Goal: Task Accomplishment & Management: Manage account settings

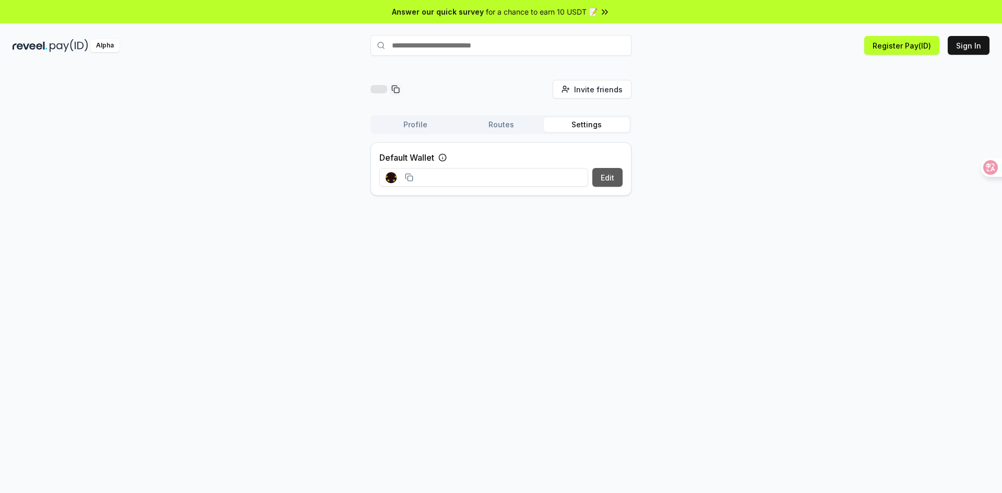
click at [596, 175] on button "Edit" at bounding box center [607, 177] width 30 height 19
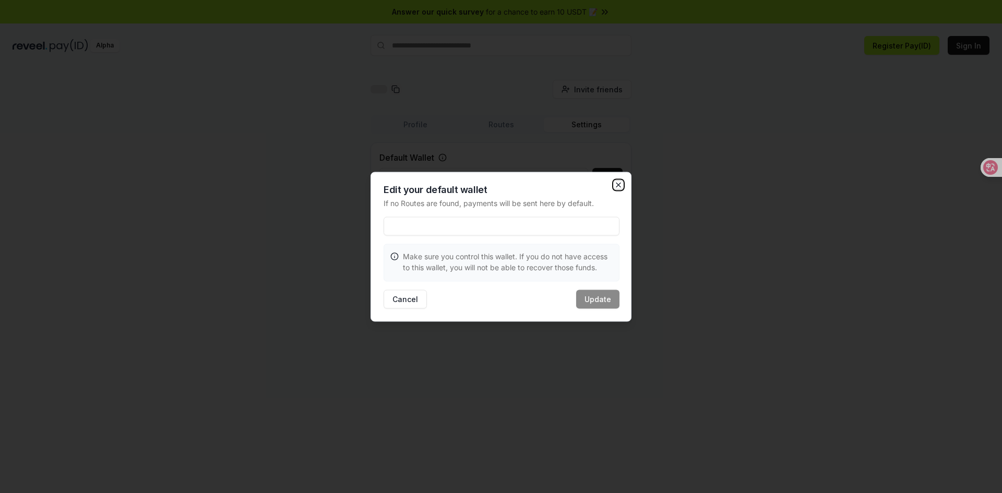
click at [619, 184] on icon "button" at bounding box center [618, 184] width 8 height 8
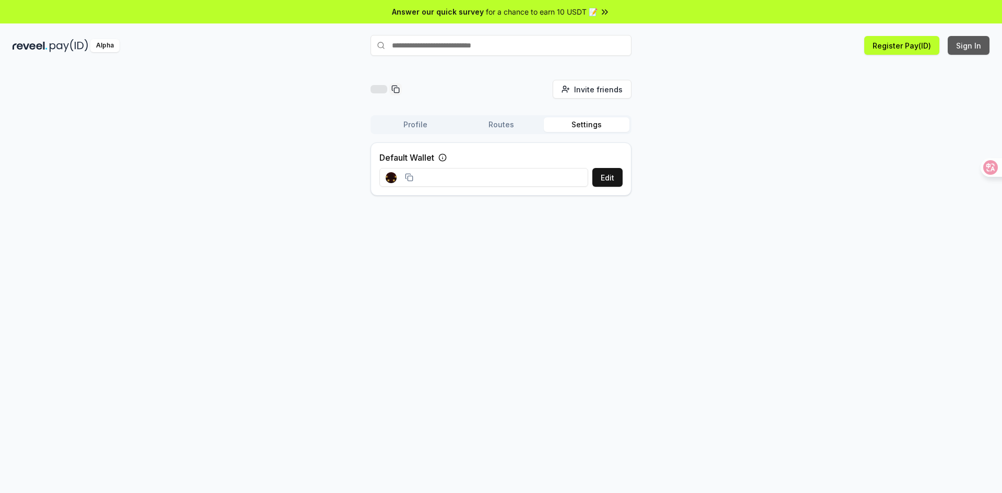
click at [970, 46] on button "Sign In" at bounding box center [968, 45] width 42 height 19
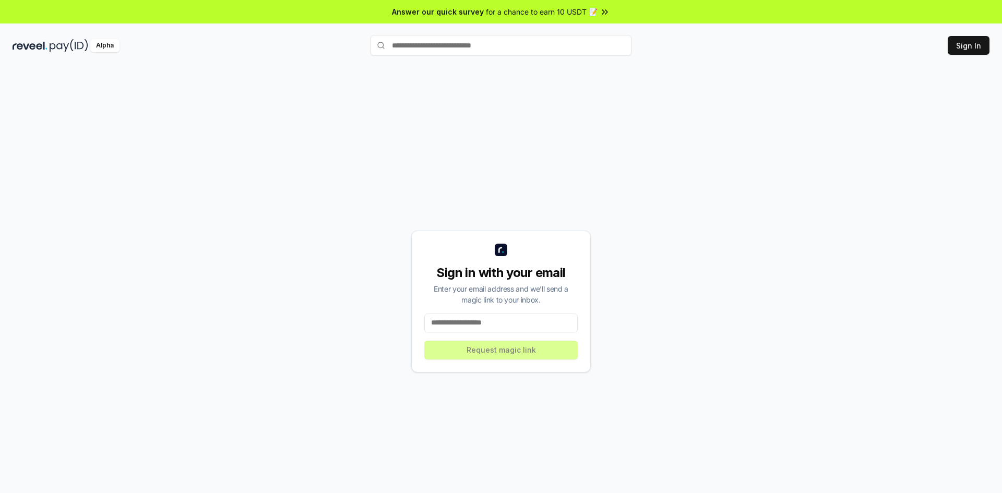
click at [507, 323] on input at bounding box center [500, 323] width 153 height 19
type input "*"
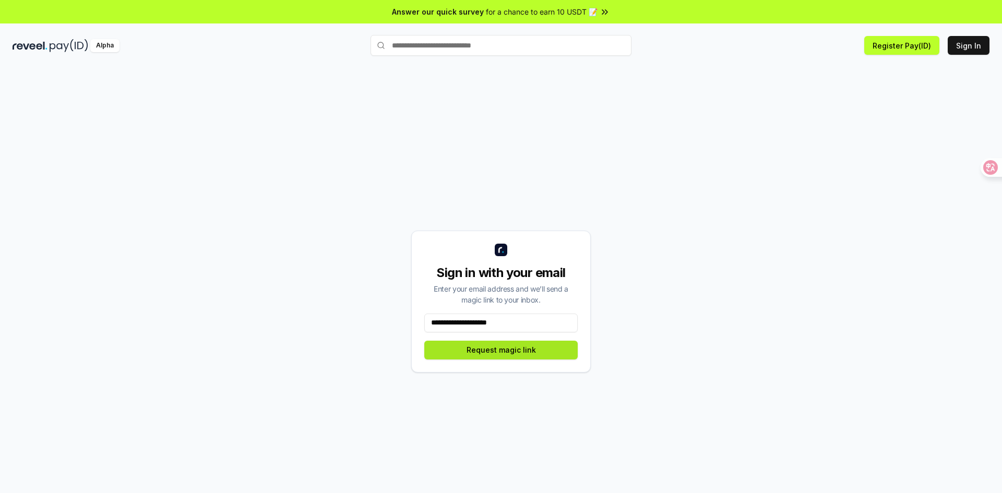
type input "**********"
click at [500, 351] on button "Request magic link" at bounding box center [500, 350] width 153 height 19
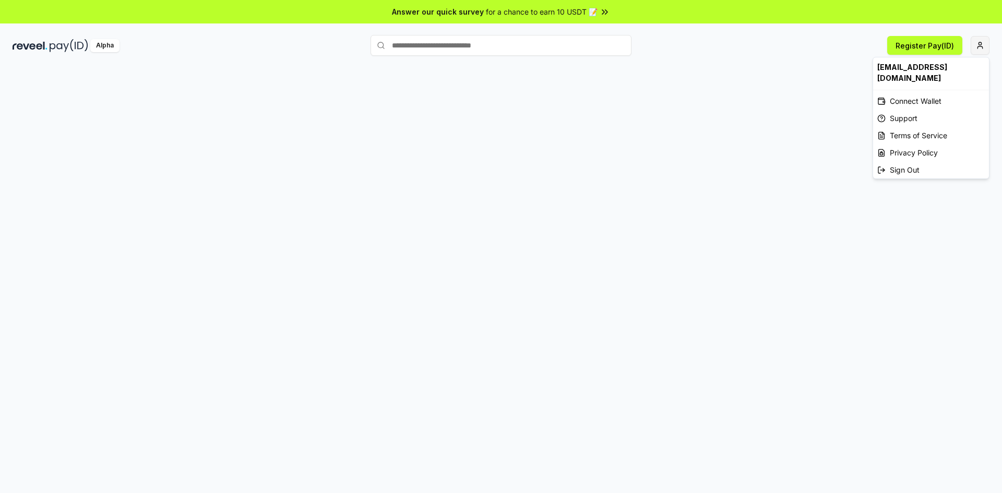
click at [975, 47] on html "Answer our quick survey for a chance to earn 10 USDT 📝 Alpha Register Pay(ID) […" at bounding box center [501, 246] width 1002 height 493
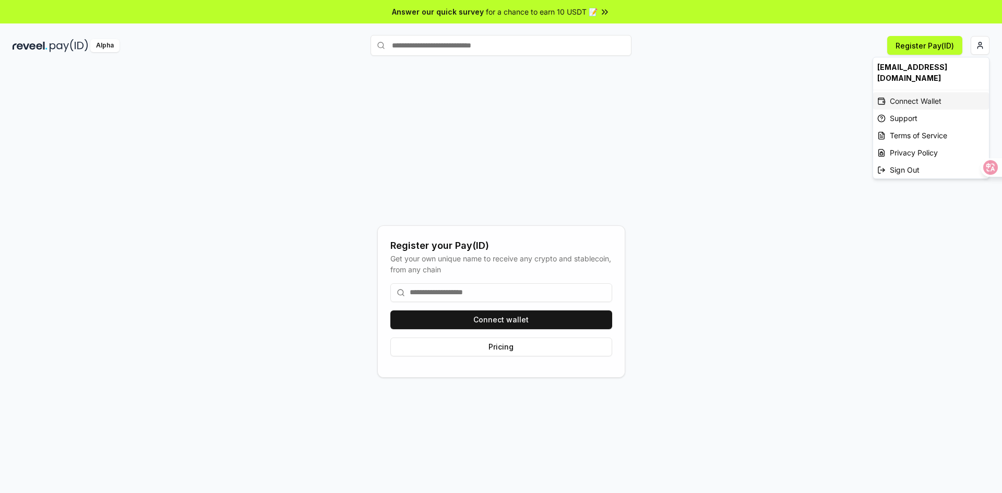
click at [918, 92] on div "Connect Wallet" at bounding box center [931, 100] width 116 height 17
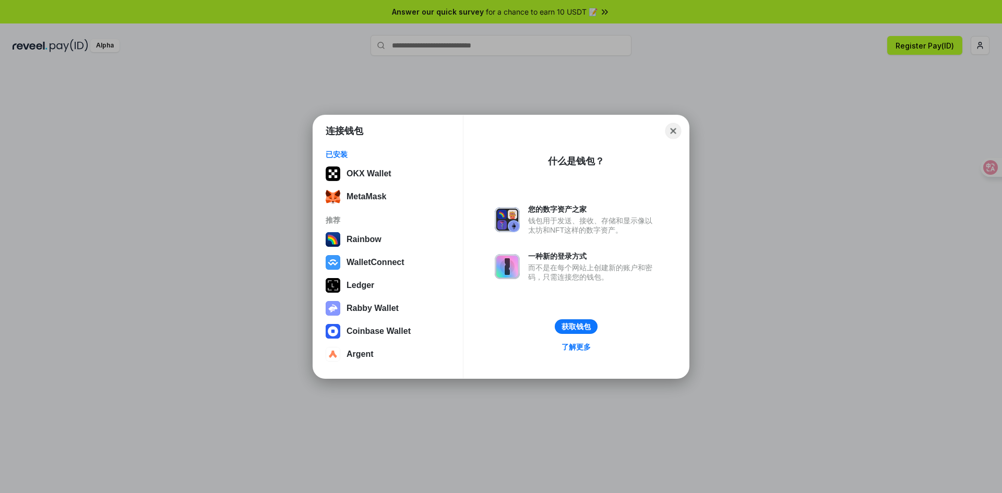
click at [670, 128] on button "Close" at bounding box center [673, 131] width 16 height 16
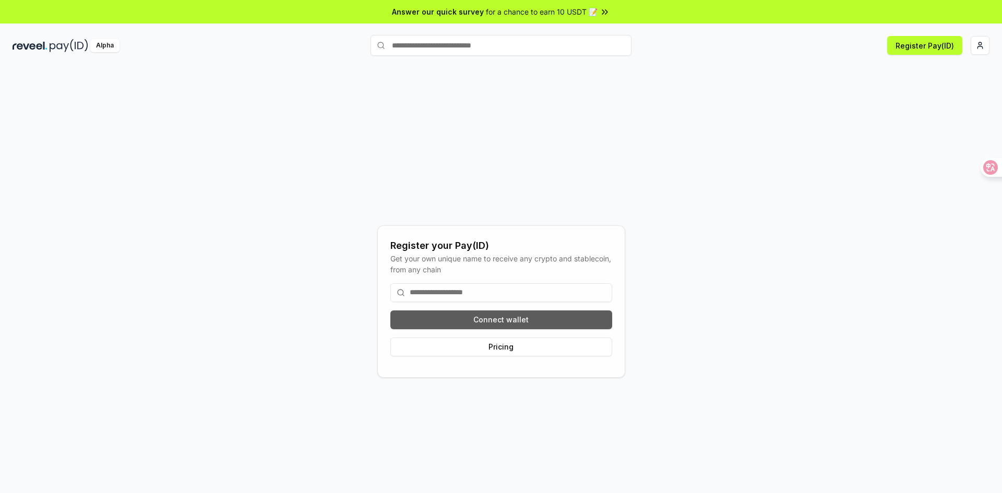
click at [510, 322] on button "Connect wallet" at bounding box center [501, 319] width 222 height 19
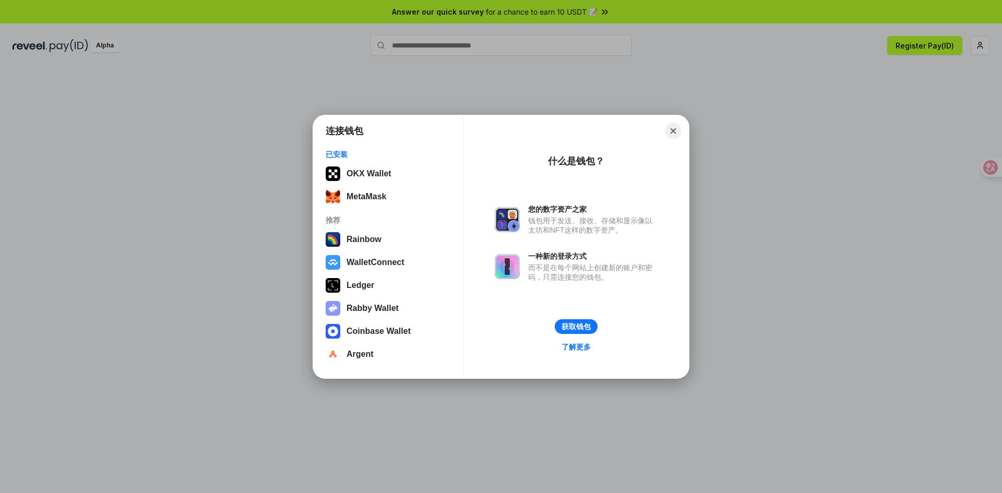
click at [679, 130] on button "Close" at bounding box center [673, 131] width 16 height 16
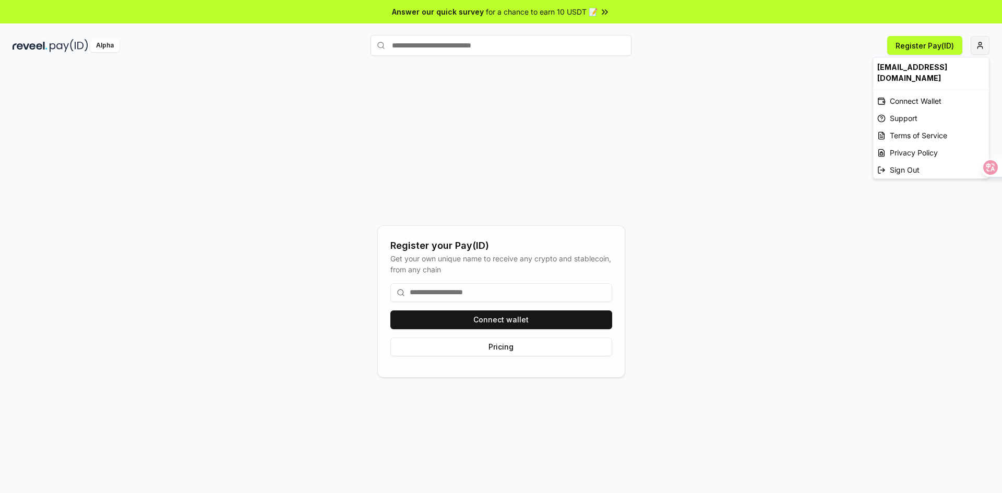
click at [986, 46] on html "Answer our quick survey for a chance to earn 10 USDT 📝 Alpha Register Pay(ID) R…" at bounding box center [501, 246] width 1002 height 493
click at [506, 324] on html "Answer our quick survey for a chance to earn 10 USDT 📝 Alpha Register Pay(ID) R…" at bounding box center [501, 246] width 1002 height 493
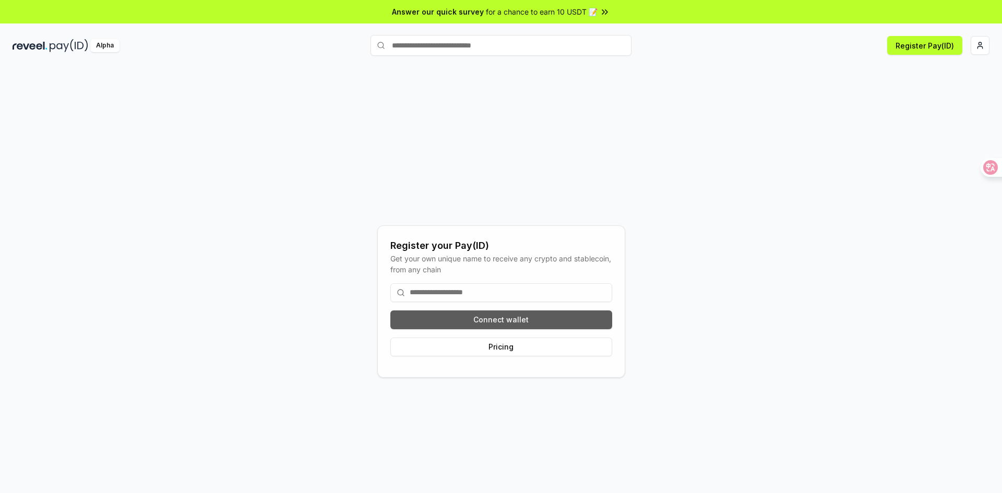
click at [493, 316] on button "Connect wallet" at bounding box center [501, 319] width 222 height 19
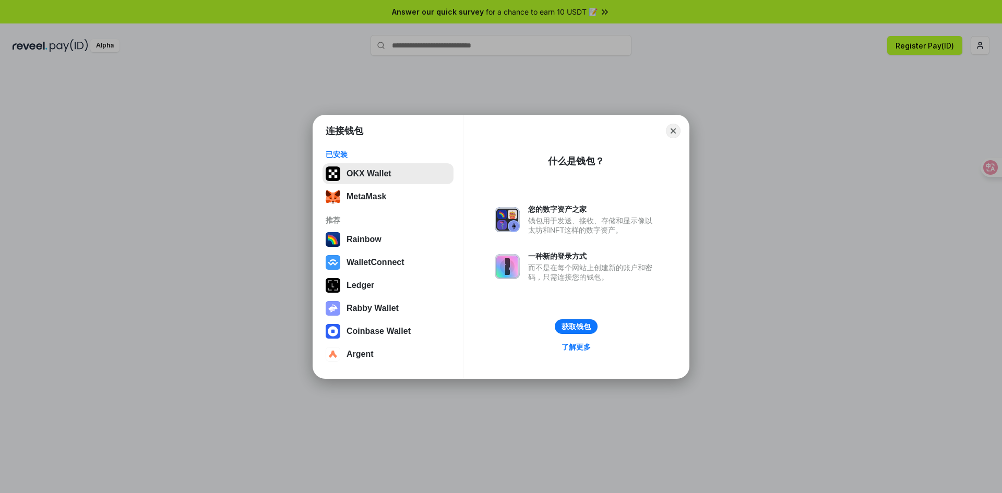
click at [388, 171] on button "OKX Wallet" at bounding box center [387, 173] width 131 height 21
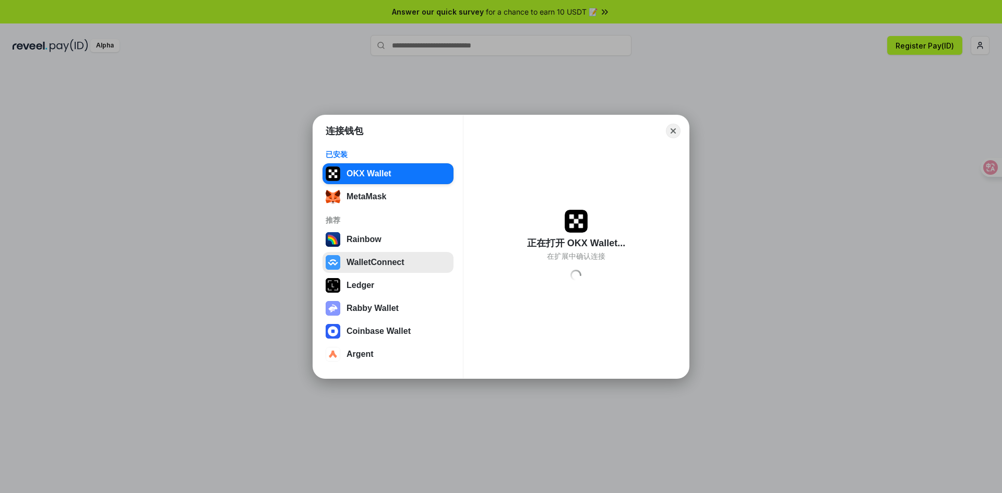
click at [378, 263] on button "WalletConnect" at bounding box center [387, 262] width 131 height 21
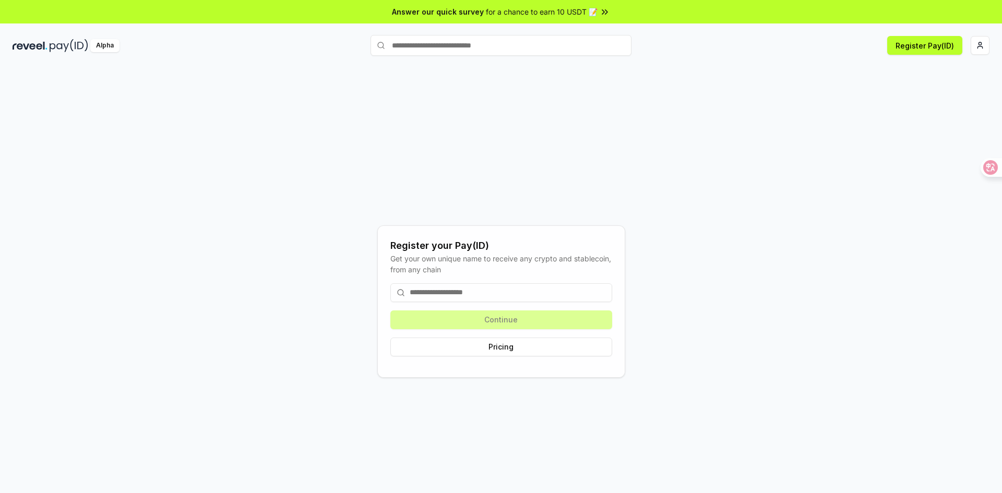
click at [437, 298] on input at bounding box center [501, 292] width 222 height 19
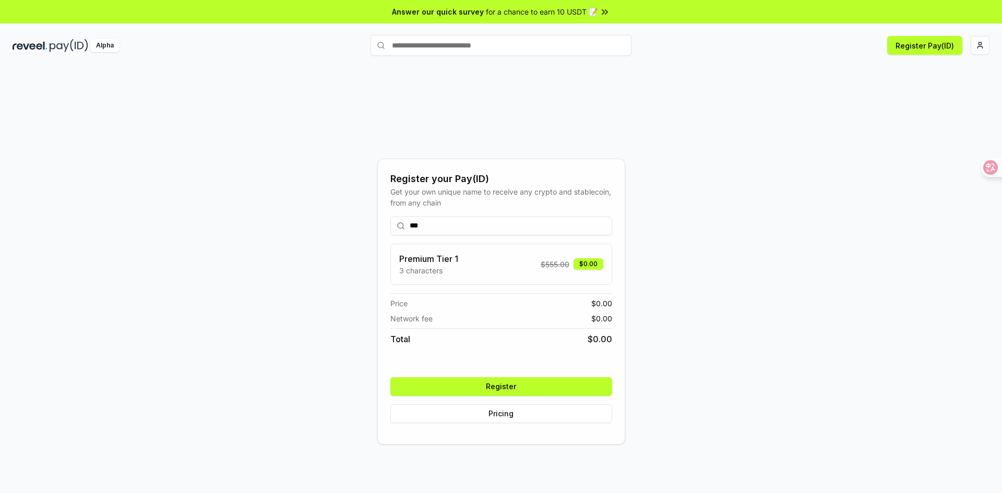
type input "***"
click at [519, 396] on div "*** Premium Tier 1 3 characters $ 555.00 $0.00 Price $ 0.00 Network fee $ 0.00 …" at bounding box center [501, 319] width 222 height 223
click at [519, 391] on button "Register" at bounding box center [501, 386] width 222 height 19
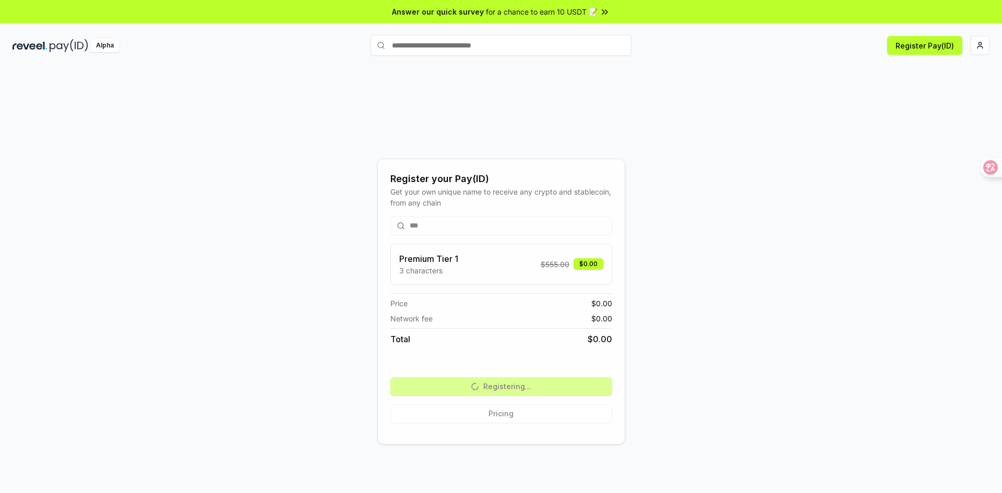
drag, startPoint x: 489, startPoint y: 138, endPoint x: 472, endPoint y: 125, distance: 21.6
click at [489, 138] on div "Register your Pay(ID) Get your own unique name to receive any crypto and stable…" at bounding box center [501, 301] width 977 height 443
click at [980, 48] on html "Answer our quick survey for a chance to earn 10 USDT 📝 Alpha Register Pay(ID) R…" at bounding box center [501, 246] width 1002 height 493
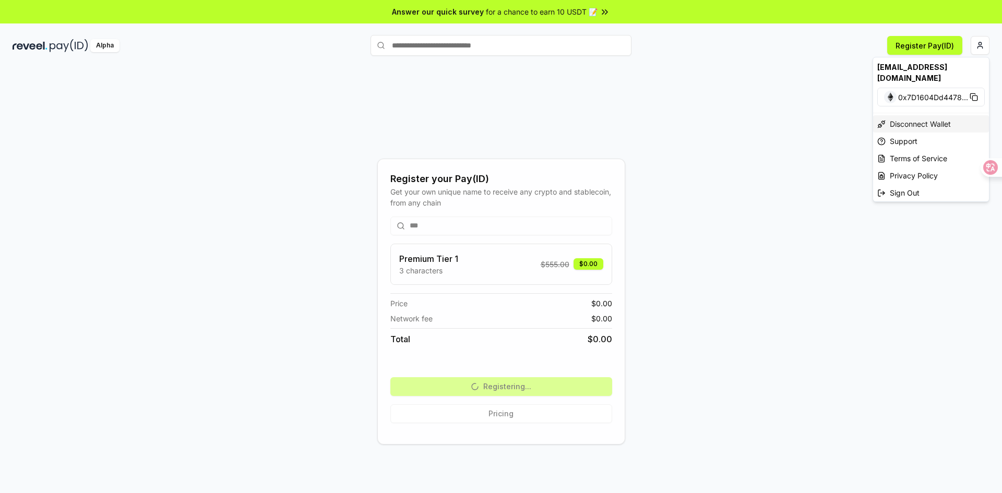
click at [914, 115] on div "Disconnect Wallet" at bounding box center [931, 123] width 116 height 17
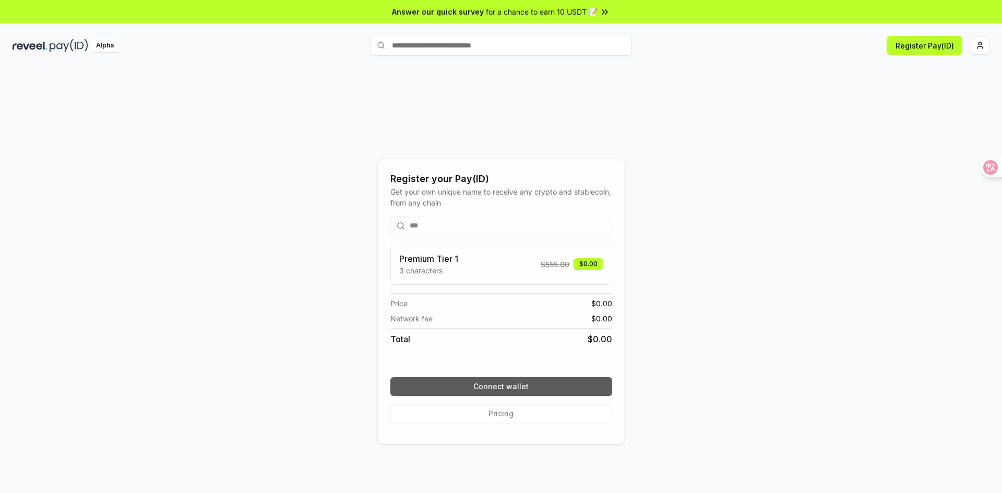
click at [507, 389] on button "Connect wallet" at bounding box center [501, 386] width 222 height 19
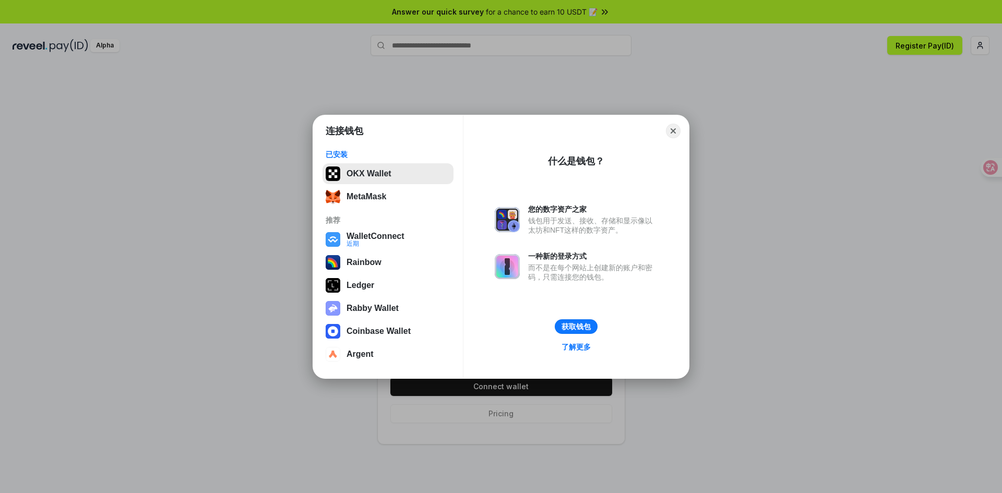
click at [375, 175] on button "OKX Wallet" at bounding box center [387, 173] width 131 height 21
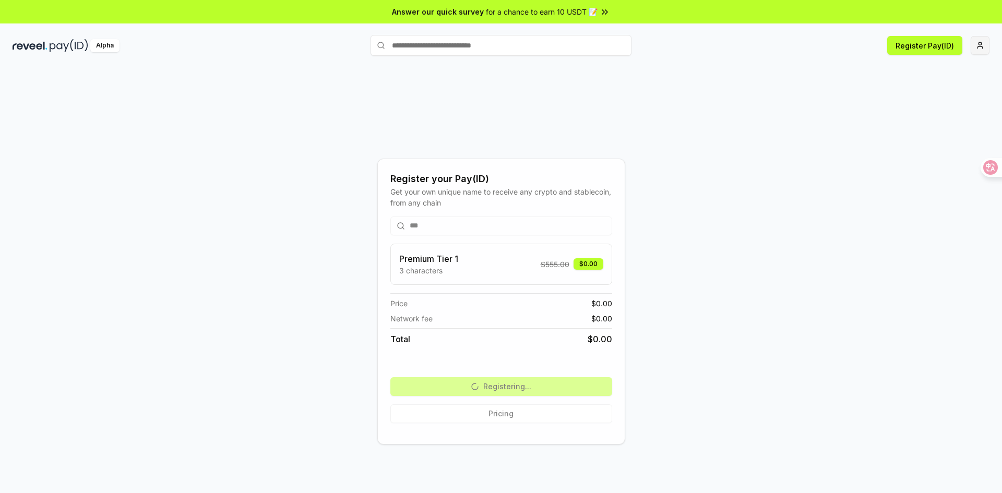
click at [987, 43] on html "Answer our quick survey for a chance to earn 10 USDT 📝 Alpha Register Pay(ID) R…" at bounding box center [501, 246] width 1002 height 493
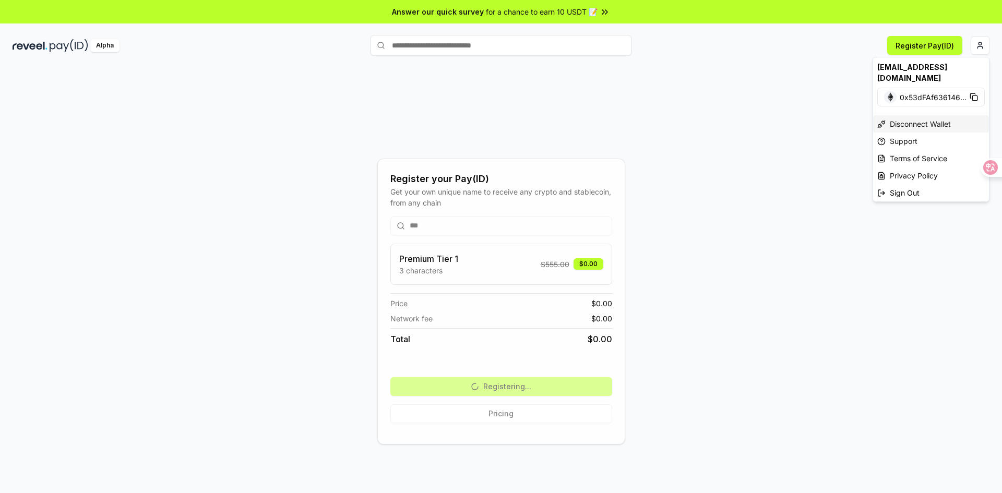
click at [921, 115] on div "Disconnect Wallet" at bounding box center [931, 123] width 116 height 17
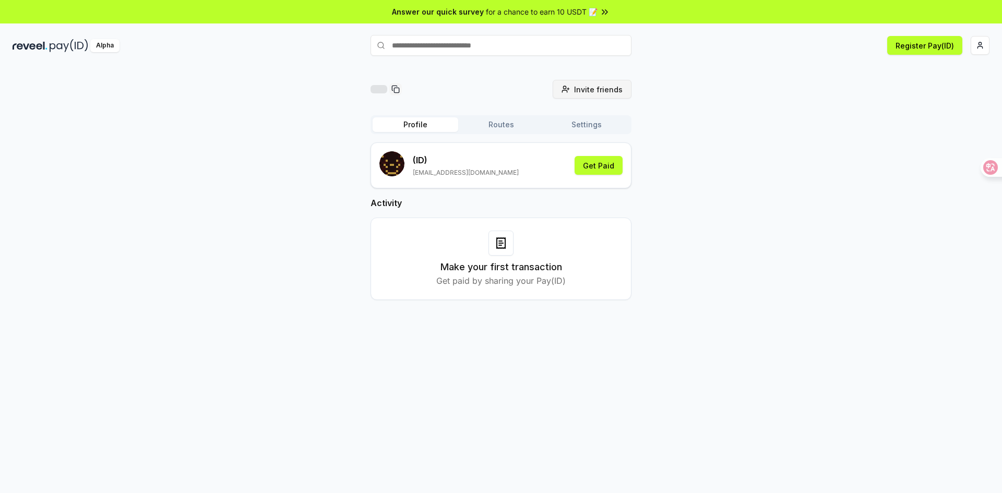
click at [605, 94] on span "Invite friends" at bounding box center [598, 89] width 49 height 11
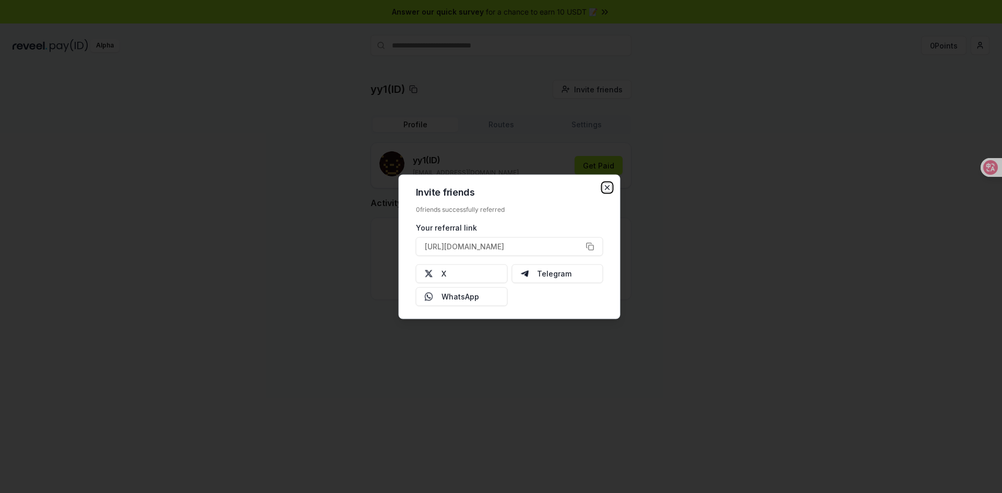
click at [605, 187] on icon "button" at bounding box center [607, 187] width 8 height 8
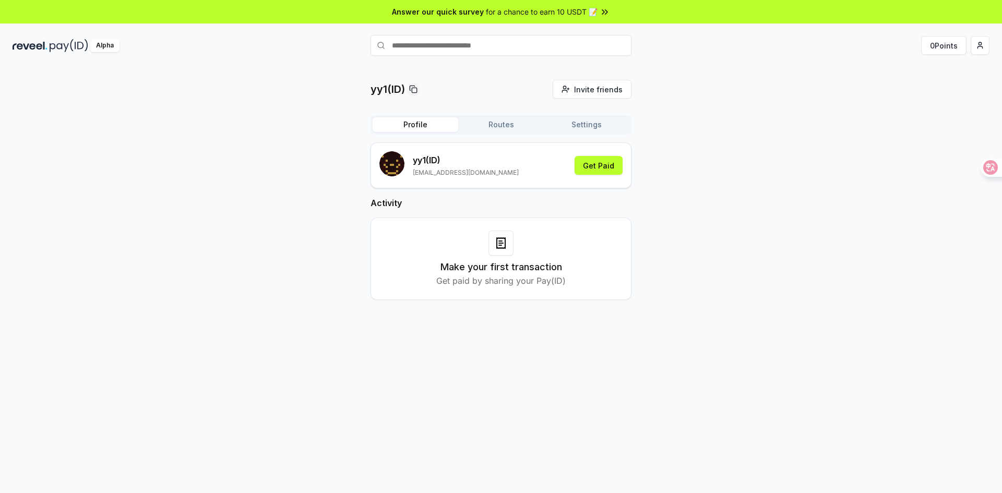
click at [388, 85] on p "yy1(ID)" at bounding box center [387, 89] width 34 height 15
click at [601, 158] on button "Get Paid" at bounding box center [598, 165] width 48 height 19
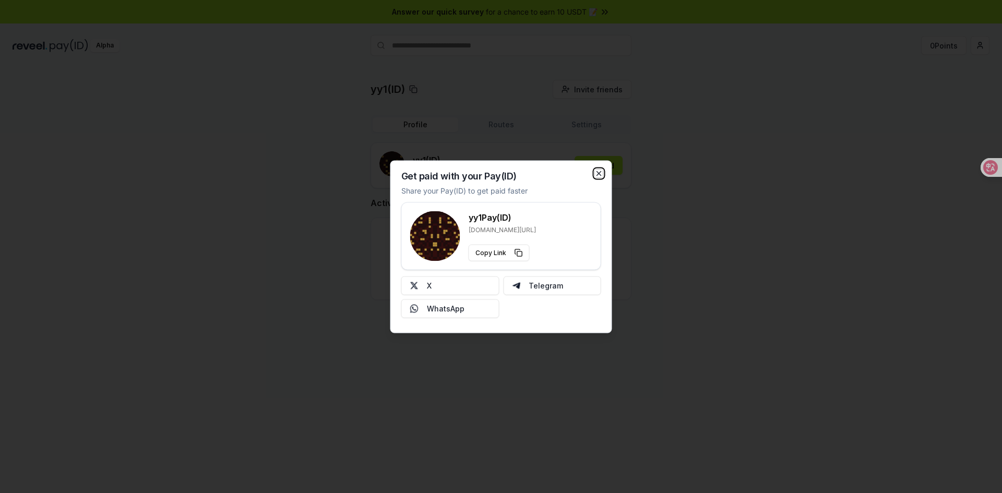
click at [602, 172] on icon "button" at bounding box center [599, 173] width 8 height 8
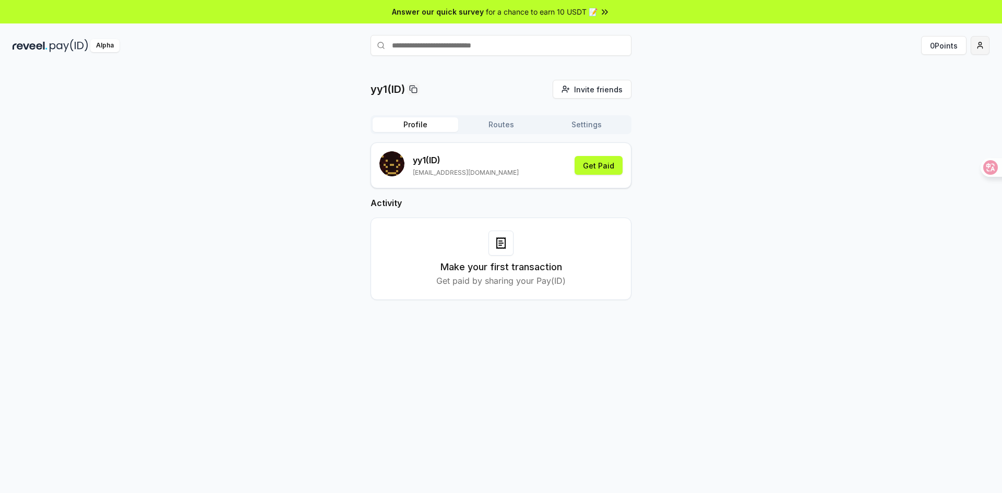
click at [977, 43] on html "Answer our quick survey for a chance to earn 10 USDT 📝 Alpha 0 Points yy1(ID) I…" at bounding box center [501, 246] width 1002 height 493
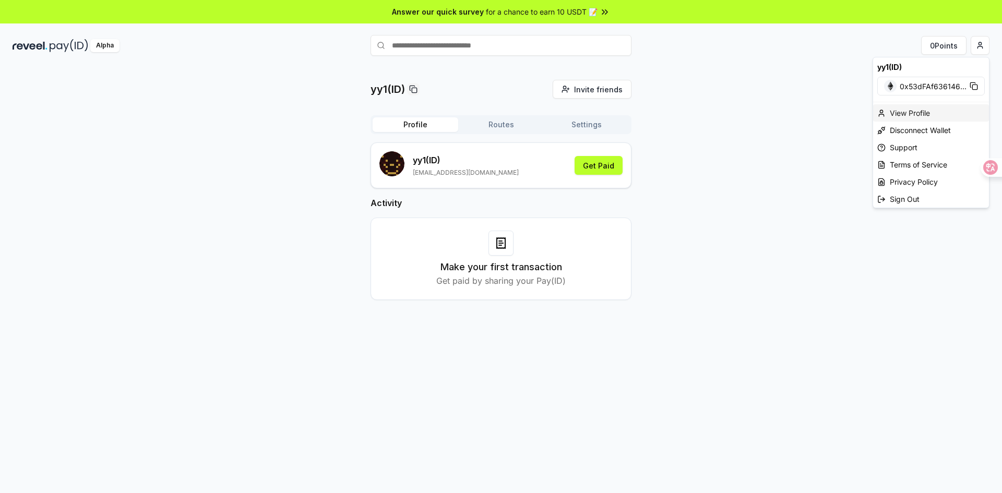
click at [911, 114] on div "View Profile" at bounding box center [931, 112] width 116 height 17
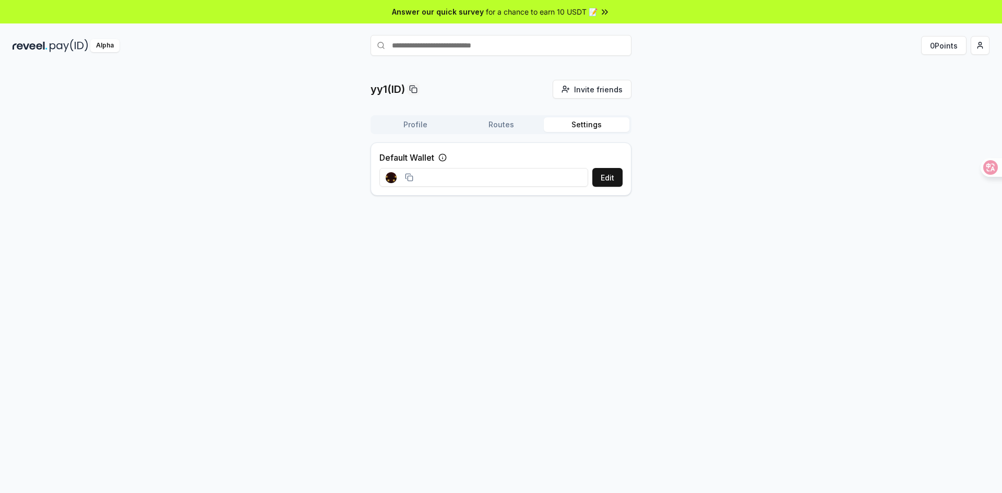
click at [578, 120] on button "Settings" at bounding box center [587, 124] width 86 height 15
click at [521, 180] on input at bounding box center [483, 177] width 209 height 19
drag, startPoint x: 418, startPoint y: 171, endPoint x: 408, endPoint y: 174, distance: 10.1
click at [415, 171] on div at bounding box center [399, 177] width 40 height 23
click at [408, 174] on icon at bounding box center [407, 176] width 5 height 5
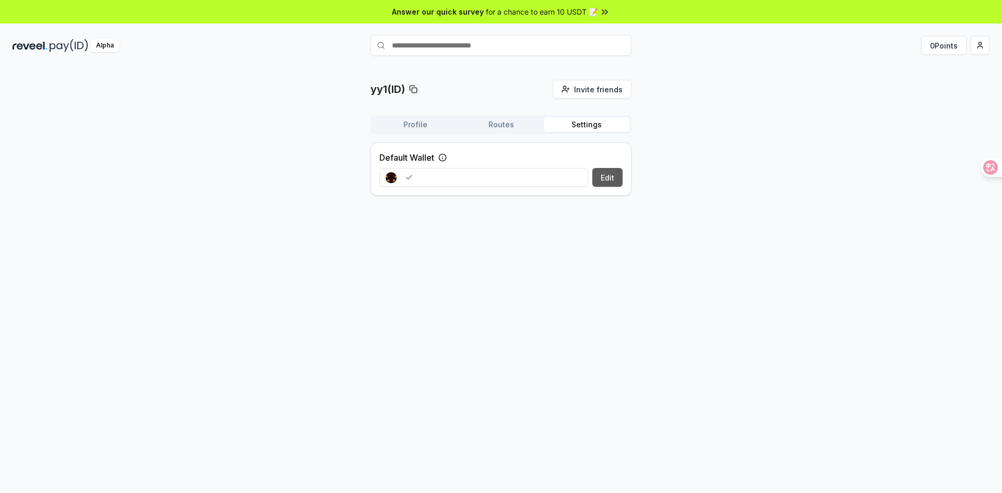
click at [602, 174] on button "Edit" at bounding box center [607, 177] width 30 height 19
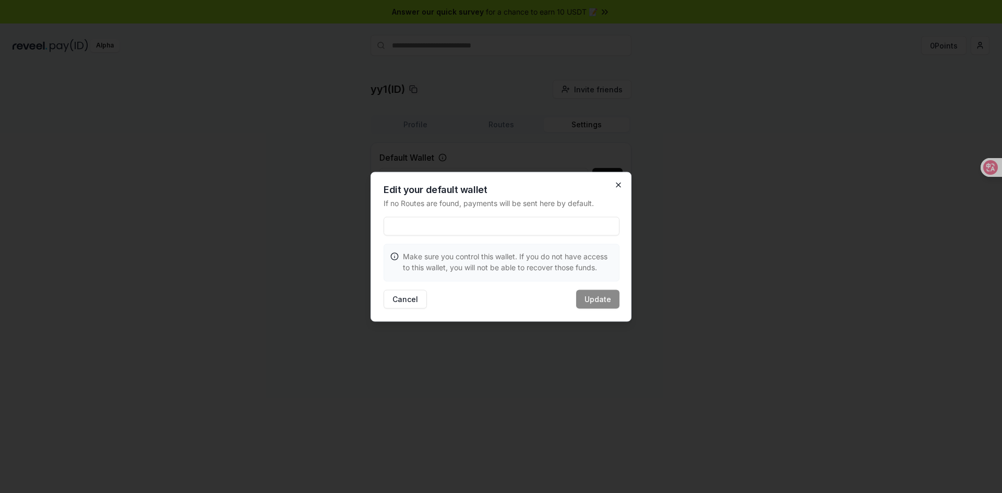
drag, startPoint x: 623, startPoint y: 177, endPoint x: 616, endPoint y: 180, distance: 7.9
click at [622, 178] on div "Edit your default wallet If no Routes are found, payments will be sent here by …" at bounding box center [500, 247] width 261 height 150
click at [616, 180] on icon "button" at bounding box center [618, 184] width 8 height 8
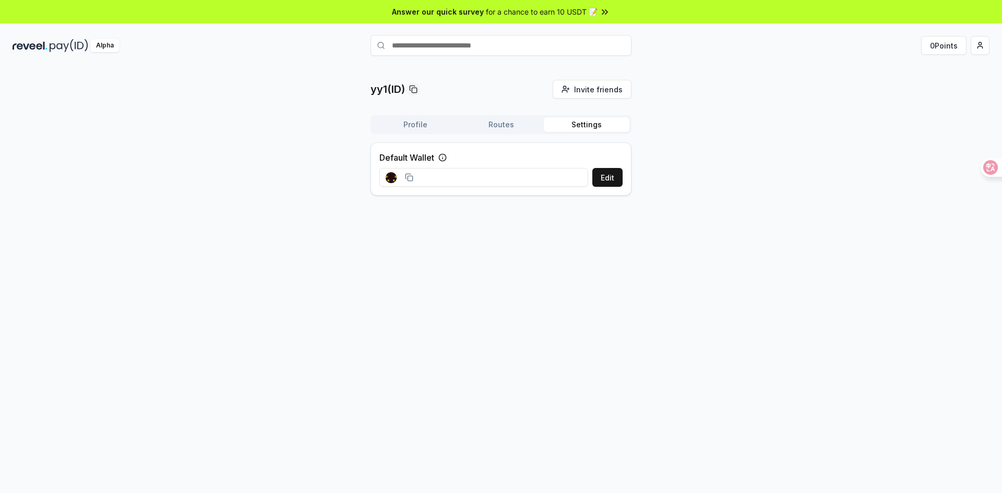
click at [419, 156] on label "Default Wallet" at bounding box center [406, 157] width 55 height 13
click at [496, 124] on button "Routes" at bounding box center [501, 124] width 86 height 15
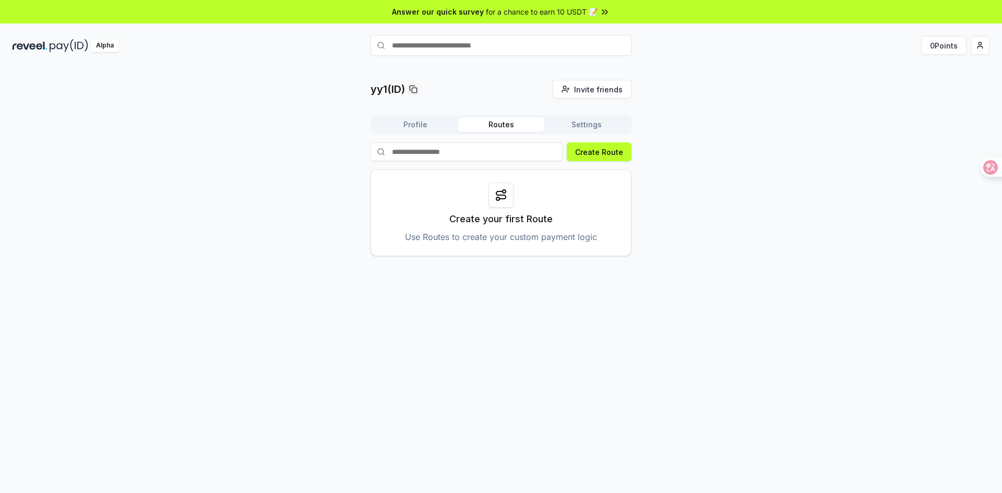
click at [580, 122] on button "Settings" at bounding box center [587, 124] width 86 height 15
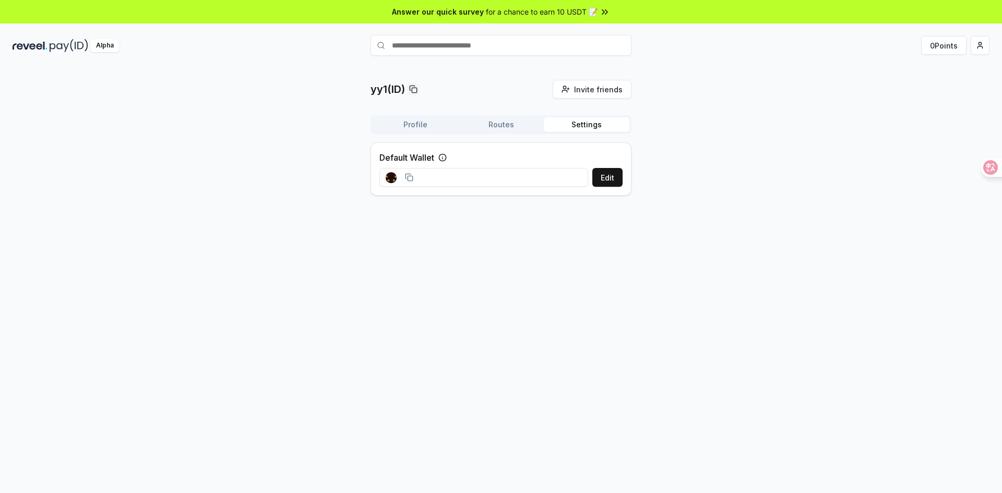
click at [415, 119] on button "Profile" at bounding box center [415, 124] width 86 height 15
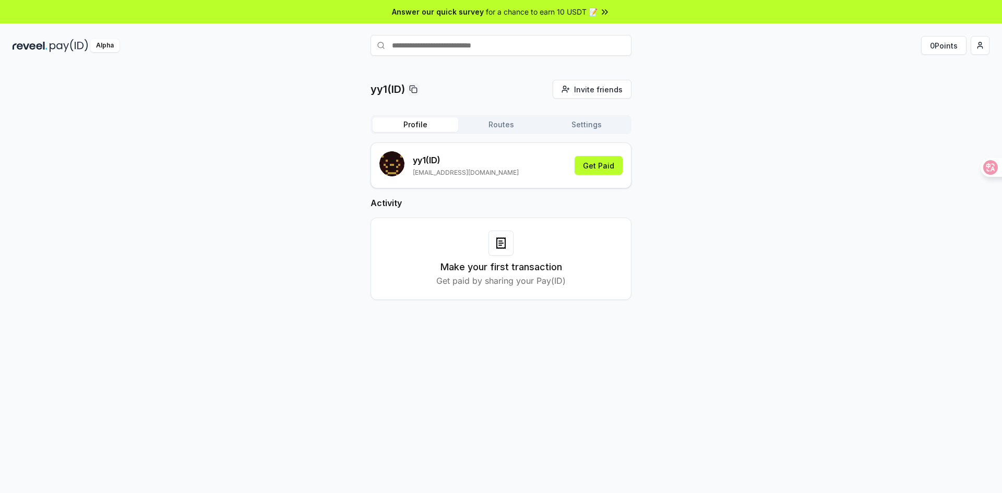
click at [424, 51] on input "text" at bounding box center [500, 45] width 261 height 21
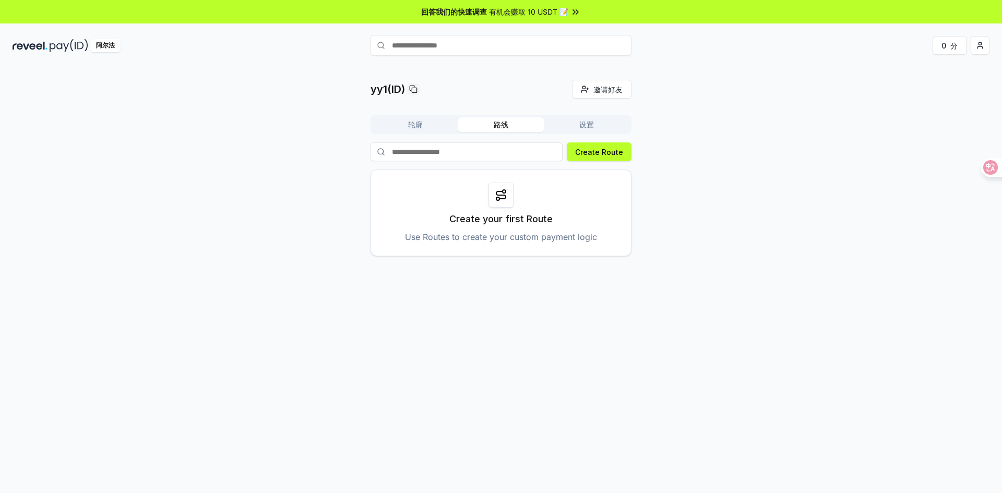
click at [514, 126] on button "路线" at bounding box center [501, 124] width 86 height 15
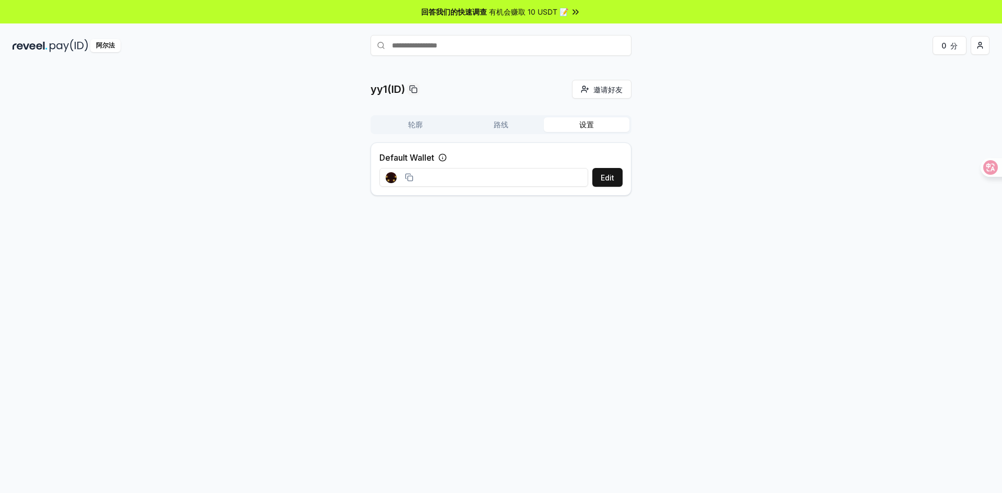
click at [564, 122] on button "设置" at bounding box center [587, 124] width 86 height 15
click at [420, 158] on icon at bounding box center [421, 157] width 8 height 8
click at [607, 179] on font "编辑" at bounding box center [606, 177] width 15 height 9
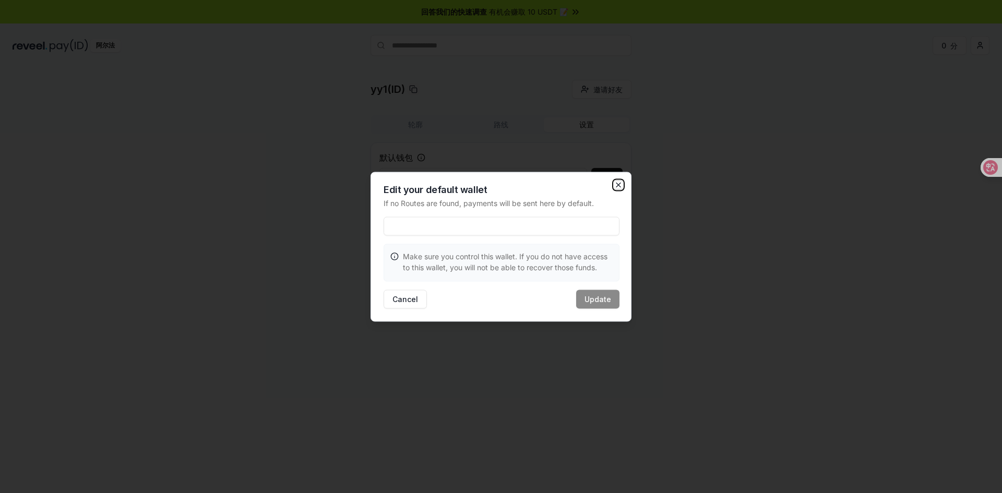
click at [618, 184] on icon "button" at bounding box center [618, 184] width 8 height 8
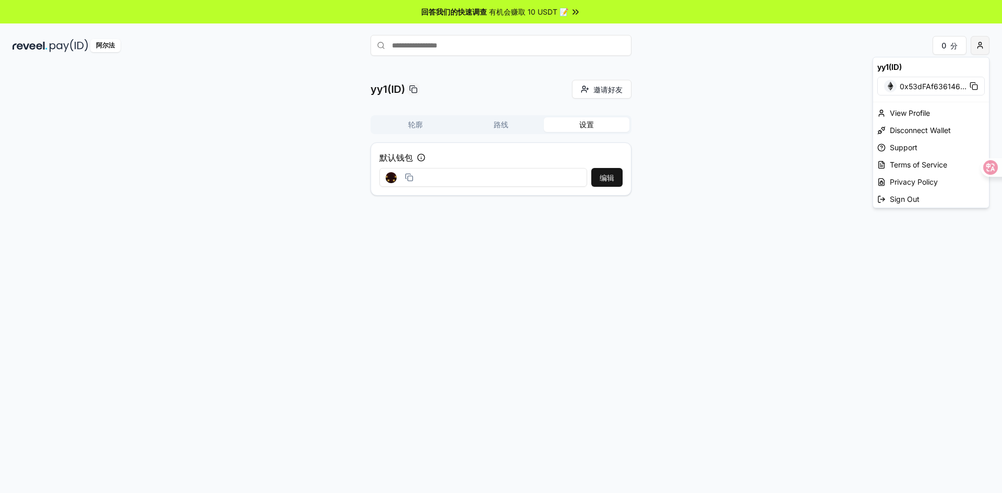
click at [983, 44] on html "回答我们的快速调查 有机会赚取 10 USDT 📝 阿尔法 0 分 yy1(ID) 邀请好友 邀请 轮廓 路线 设置 默认钱包 编辑 原文 请对此翻译评分 您…" at bounding box center [501, 246] width 1002 height 493
click at [895, 126] on font "断开钱包" at bounding box center [903, 130] width 29 height 9
click at [978, 49] on html "回答我们的快速调查 有机会赚取 10 USDT 📝 阿尔法 0 分 yy1(ID) 邀请好友 邀请 轮廓 路线 设置 默认钱包 编辑 原文 请对此翻译评分 您…" at bounding box center [501, 246] width 1002 height 493
click at [908, 105] on font "连接钱包" at bounding box center [903, 107] width 29 height 9
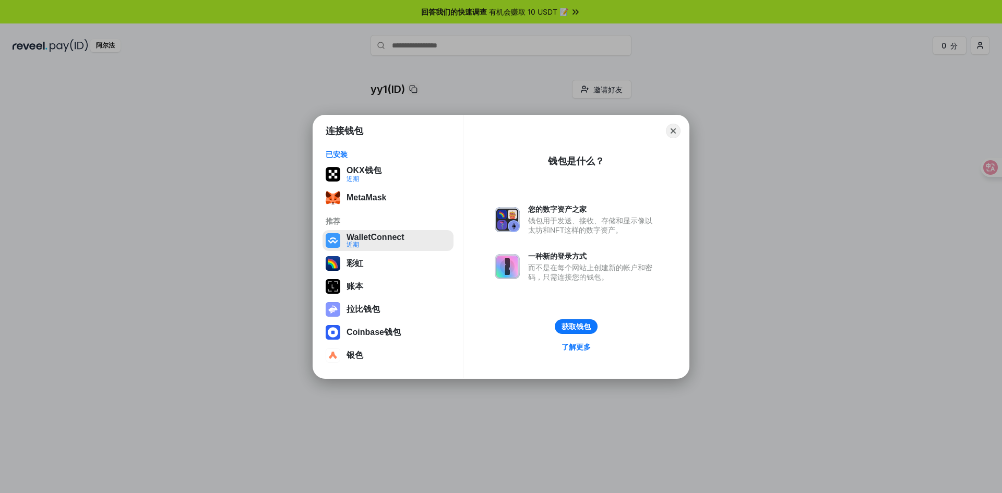
click at [388, 240] on button "WalletConnect 近期" at bounding box center [387, 240] width 131 height 21
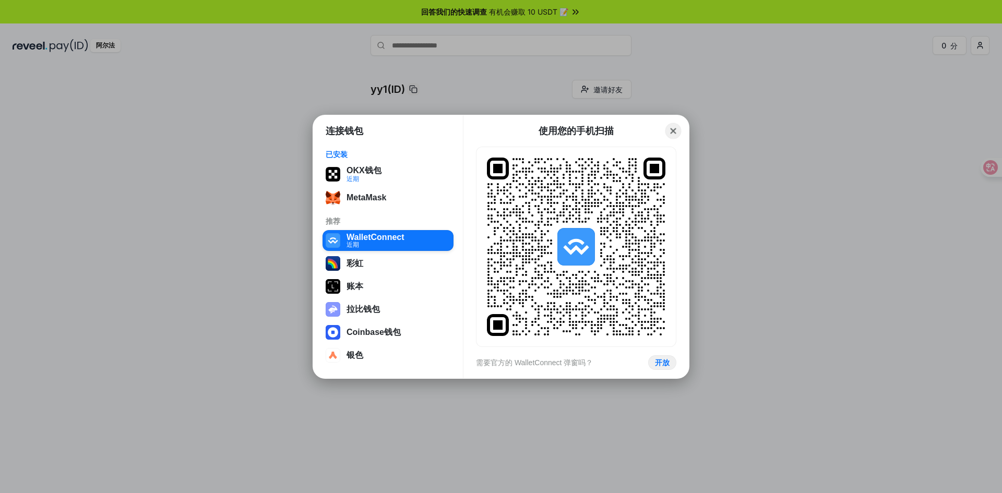
click at [678, 127] on button "Close" at bounding box center [673, 131] width 16 height 16
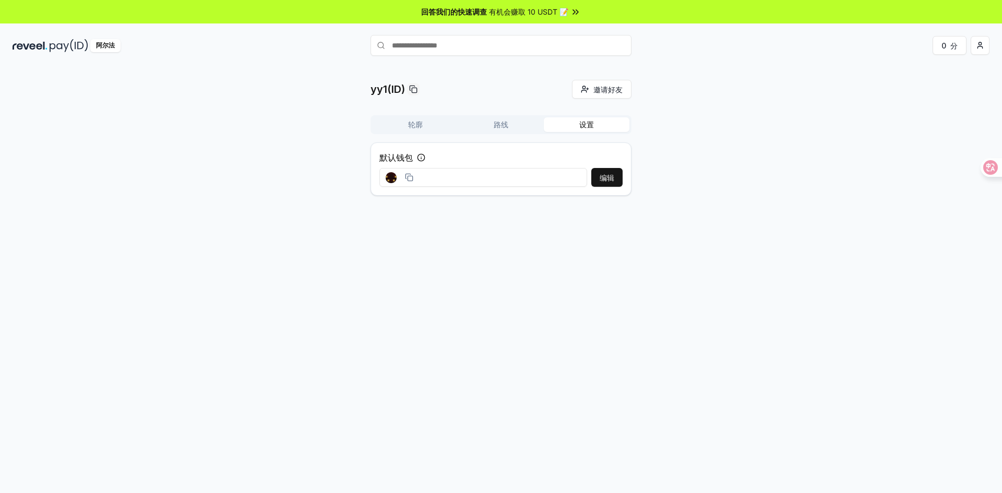
click at [419, 127] on font "轮廓" at bounding box center [415, 124] width 15 height 9
